Goal: Task Accomplishment & Management: Use online tool/utility

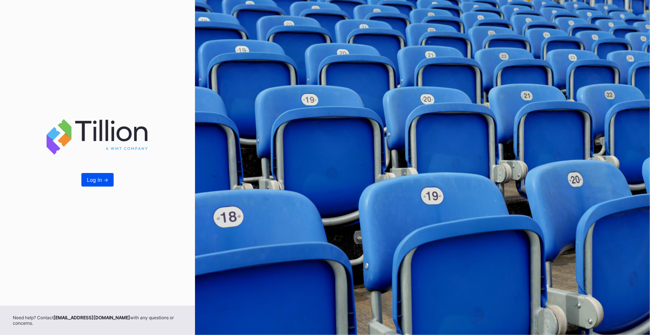
click at [95, 180] on div "Log In ->" at bounding box center [97, 180] width 21 height 6
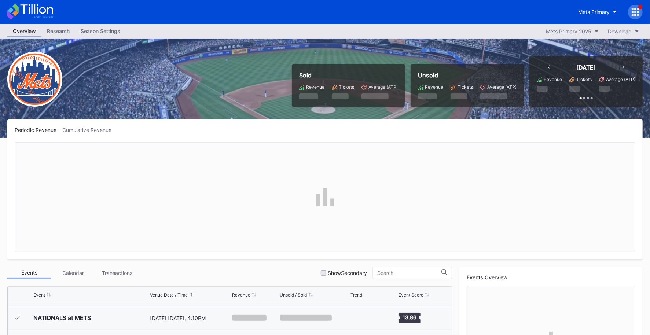
click at [635, 10] on icon at bounding box center [635, 11] width 7 height 7
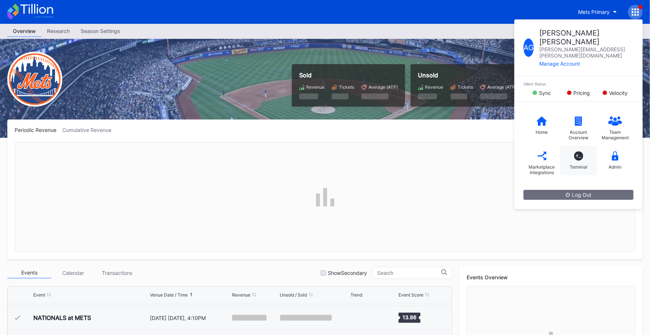
click at [577, 151] on div "T_" at bounding box center [578, 155] width 9 height 9
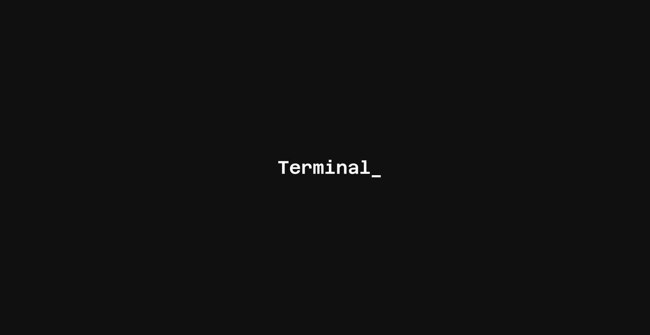
click at [577, 142] on div at bounding box center [325, 167] width 650 height 335
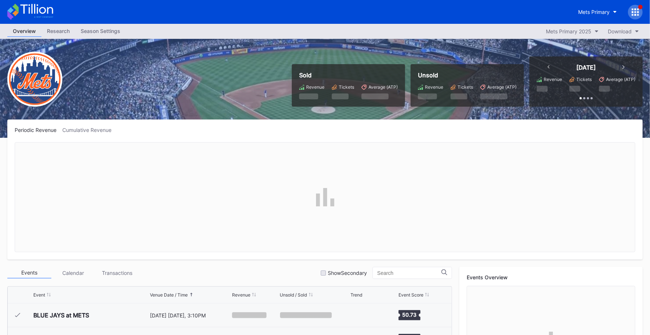
scroll to position [1857, 0]
click at [636, 12] on icon at bounding box center [636, 12] width 2 height 2
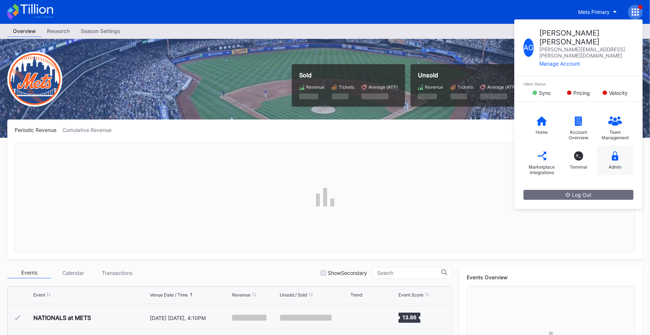
click at [605, 146] on div "Admin" at bounding box center [615, 160] width 37 height 29
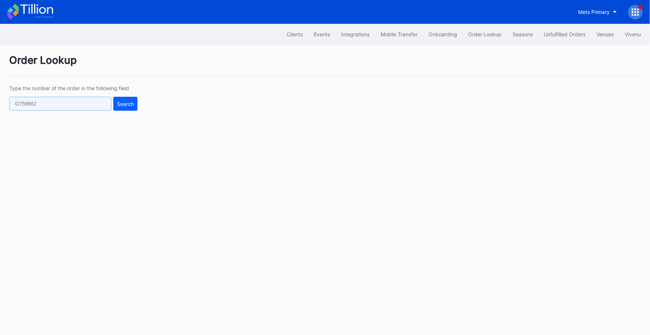
click at [56, 97] on input "text" at bounding box center [60, 104] width 102 height 14
paste input "271636696"
click at [128, 106] on div "Search" at bounding box center [125, 104] width 17 height 6
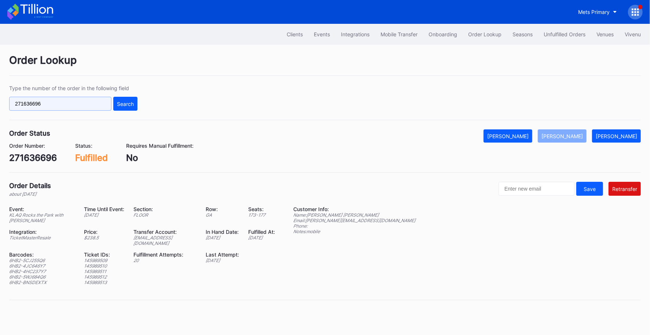
click at [52, 100] on input "271636696" at bounding box center [60, 104] width 102 height 14
click at [37, 98] on input "271636696" at bounding box center [60, 104] width 102 height 14
paste input "0202774"
click at [125, 102] on div "Search" at bounding box center [125, 104] width 17 height 6
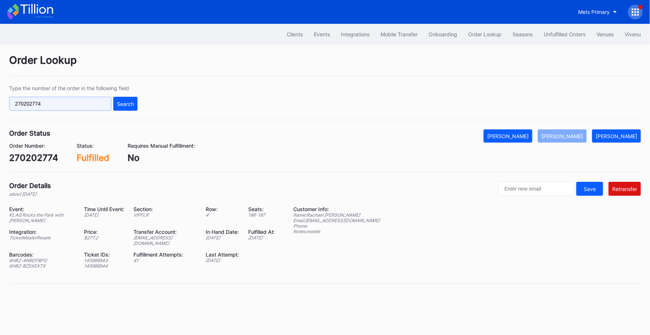
click at [85, 105] on input "270202774" at bounding box center [60, 104] width 102 height 14
click at [56, 105] on input "270202774" at bounding box center [60, 104] width 102 height 14
paste input "622422547"
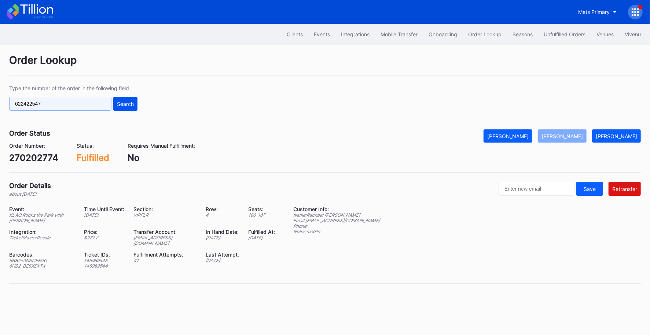
type input "622422547"
click at [126, 107] on button "Search" at bounding box center [125, 104] width 24 height 14
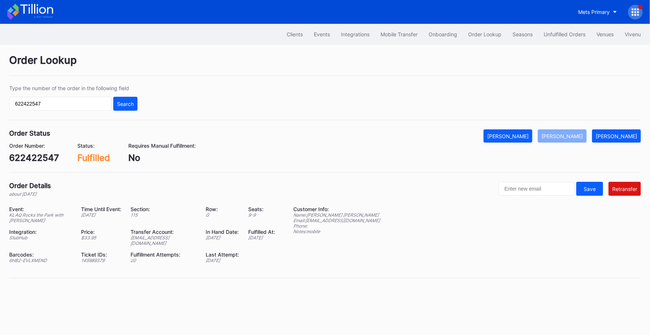
click at [61, 110] on div "Type the number of the order in the following field 622422547 Search" at bounding box center [325, 102] width 632 height 35
click at [65, 106] on input "622422547" at bounding box center [60, 104] width 102 height 14
paste input "271636696"
type input "271636696"
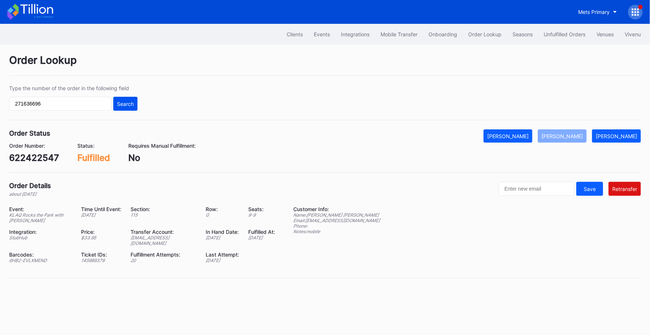
click at [137, 106] on button "Search" at bounding box center [125, 104] width 24 height 14
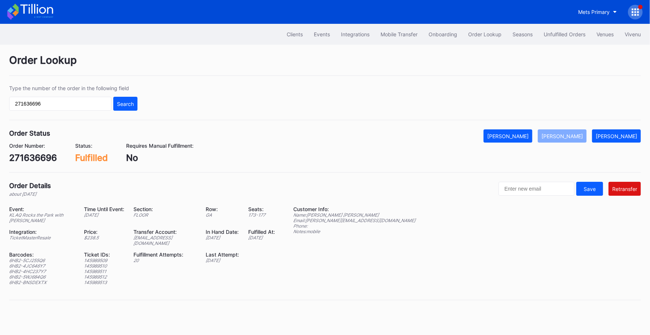
click at [204, 162] on div "Order Number: 271636696 Status: Fulfilled Requires Manual Fulfillment: No" at bounding box center [325, 153] width 632 height 21
click at [233, 207] on div "Row:" at bounding box center [222, 209] width 33 height 6
click at [92, 252] on div "Ticket IDs:" at bounding box center [104, 255] width 40 height 6
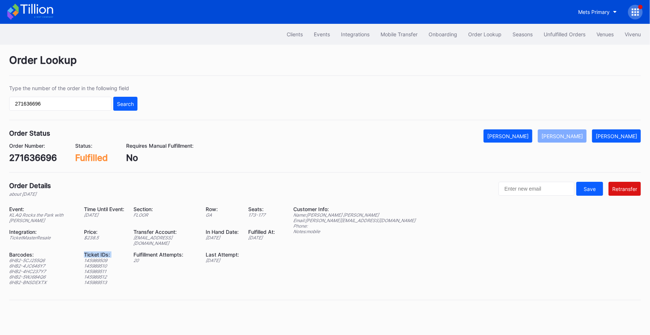
click at [84, 252] on div "Ticket IDs:" at bounding box center [104, 255] width 40 height 6
click at [226, 258] on div "[DATE]" at bounding box center [222, 261] width 33 height 6
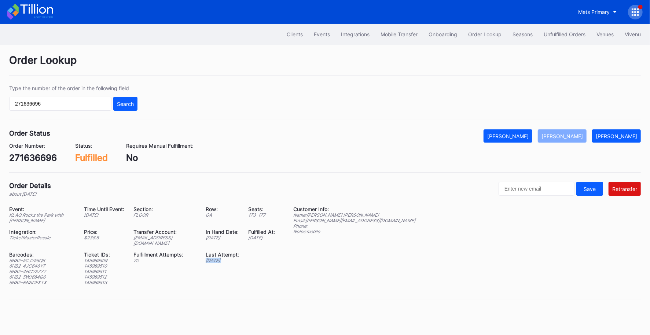
click at [226, 258] on div "[DATE]" at bounding box center [222, 261] width 33 height 6
click at [230, 259] on div "Last Attempt: [DATE]" at bounding box center [227, 269] width 43 height 34
click at [231, 258] on div "[DATE]" at bounding box center [222, 261] width 33 height 6
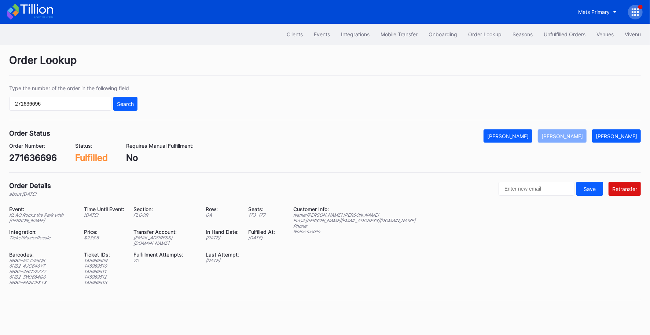
click at [231, 258] on div "[DATE]" at bounding box center [222, 261] width 33 height 6
click at [161, 230] on div "Transfer Account:" at bounding box center [164, 232] width 63 height 6
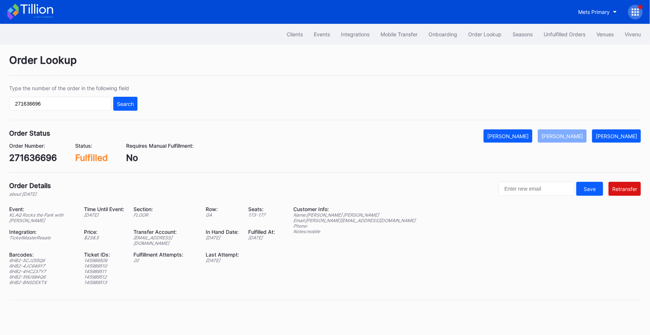
click at [109, 218] on div "[DATE]" at bounding box center [104, 215] width 40 height 6
click at [173, 149] on div "Requires Manual Fulfillment: No" at bounding box center [159, 153] width 67 height 21
click at [176, 148] on div "Requires Manual Fulfillment:" at bounding box center [159, 146] width 67 height 6
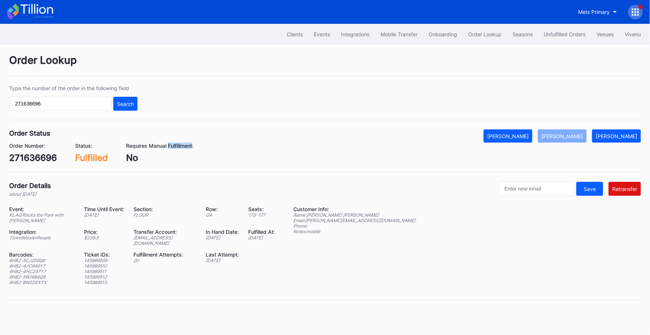
click at [176, 148] on div "Requires Manual Fulfillment:" at bounding box center [159, 146] width 67 height 6
click at [176, 158] on div "No" at bounding box center [159, 158] width 67 height 11
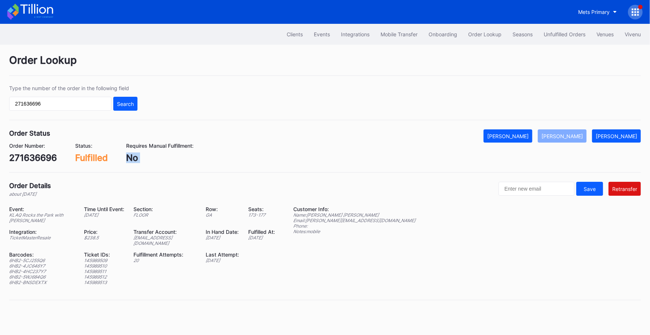
click at [176, 158] on div "No" at bounding box center [159, 158] width 67 height 11
click at [158, 222] on div "Section: FLOOR" at bounding box center [169, 214] width 72 height 17
click at [150, 233] on div "Transfer Account:" at bounding box center [164, 232] width 63 height 6
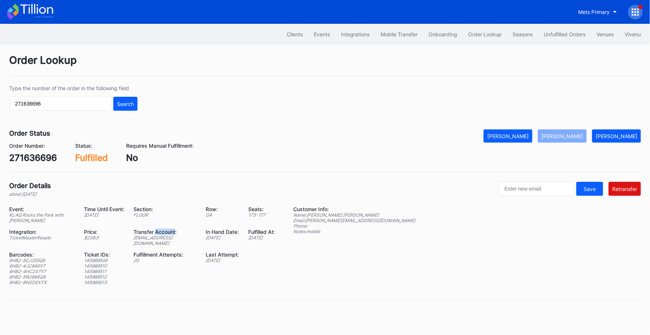
click at [150, 233] on div "Transfer Account:" at bounding box center [164, 232] width 63 height 6
